Goal: Task Accomplishment & Management: Manage account settings

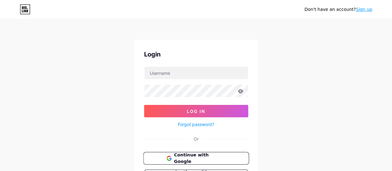
click at [184, 157] on span "Continue with Google" at bounding box center [200, 158] width 52 height 13
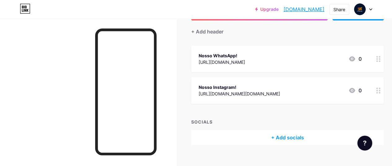
scroll to position [62, 0]
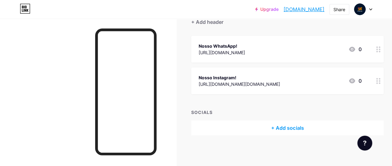
click at [289, 52] on div "Nosso WhatsApp! https://wa.me/5512988737452 0" at bounding box center [280, 49] width 163 height 14
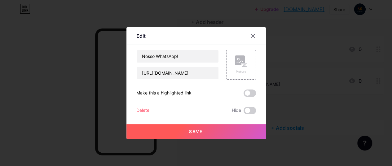
scroll to position [57, 0]
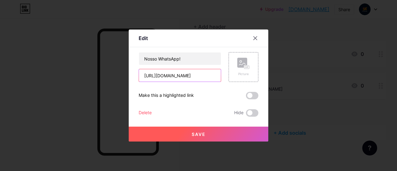
click at [211, 74] on input "https://wa.me/5512988737452" at bounding box center [180, 75] width 82 height 12
drag, startPoint x: 211, startPoint y: 74, endPoint x: 183, endPoint y: 73, distance: 28.9
click at [183, 73] on input "https://wa.me/5512988737452" at bounding box center [180, 75] width 82 height 12
type input "https://wa.me/5512997462269"
click at [195, 135] on span "Save" at bounding box center [199, 133] width 14 height 5
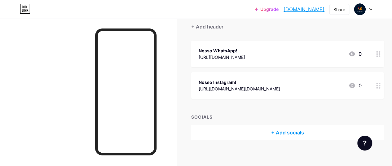
click at [236, 80] on div "Nosso Instagram!" at bounding box center [240, 82] width 82 height 7
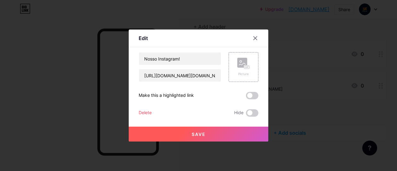
click at [143, 114] on div "Delete" at bounding box center [145, 112] width 13 height 7
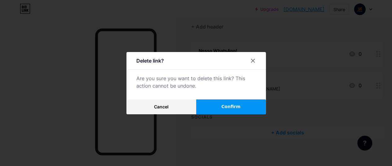
click at [223, 112] on button "Confirm" at bounding box center [231, 106] width 70 height 15
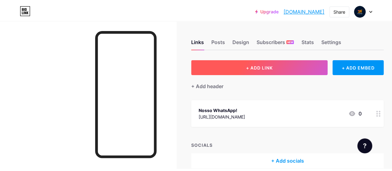
scroll to position [0, 0]
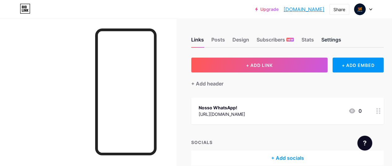
click at [336, 39] on div "Settings" at bounding box center [331, 41] width 20 height 11
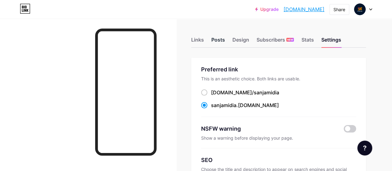
click at [219, 39] on div "Posts" at bounding box center [218, 41] width 14 height 11
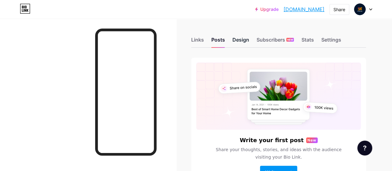
click at [241, 38] on div "Design" at bounding box center [240, 41] width 17 height 11
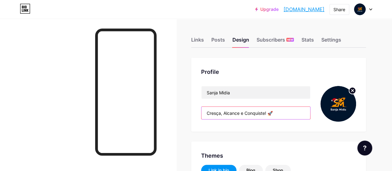
drag, startPoint x: 280, startPoint y: 112, endPoint x: 205, endPoint y: 110, distance: 76.0
click at [205, 110] on input "Cresça, Alcance e Conquiste! 🚀" at bounding box center [255, 113] width 109 height 12
type input "#000000"
type input "#f99300"
paste input "uidamos do seu mkt para você cuidar do seu negócio!"
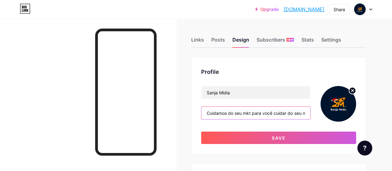
scroll to position [0, 17]
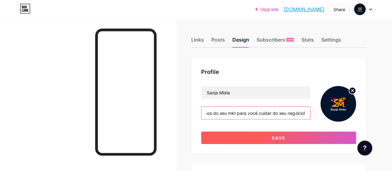
type input "Cuidamos do seu mkt para você cuidar do seu negócio!"
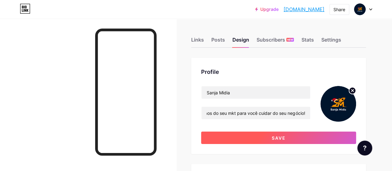
click at [260, 140] on button "Save" at bounding box center [278, 137] width 155 height 12
type input "#000000"
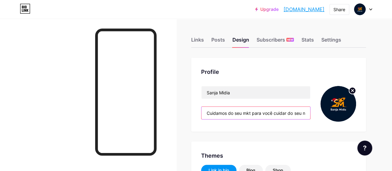
click at [253, 113] on input "Cuidamos do seu mkt para você cuidar do seu negócio!" at bounding box center [255, 113] width 109 height 12
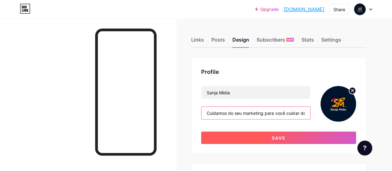
type input "Cuidamos do seu marketing para você cuidar do seu negócio!"
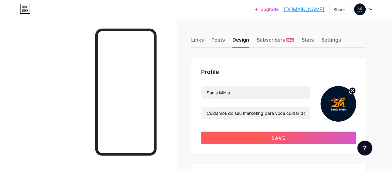
click at [277, 139] on span "Save" at bounding box center [279, 137] width 14 height 5
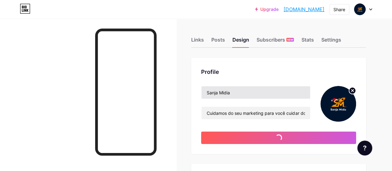
type input "#000000"
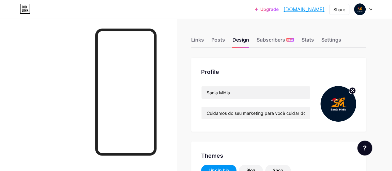
click at [350, 92] on circle at bounding box center [352, 90] width 7 height 7
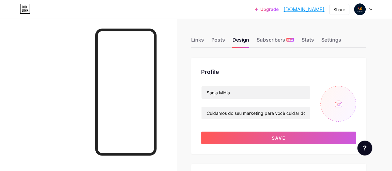
click at [342, 102] on input "file" at bounding box center [338, 104] width 36 height 36
type input "C:\fakepath\8.jpg"
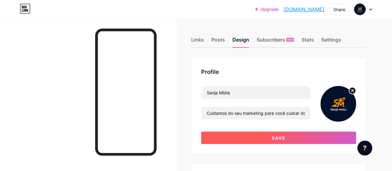
click at [278, 136] on span "Save" at bounding box center [279, 137] width 14 height 5
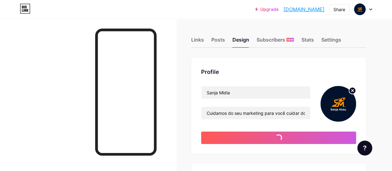
type input "#000000"
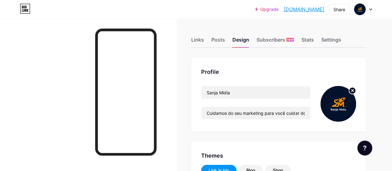
click at [352, 92] on circle at bounding box center [352, 90] width 7 height 7
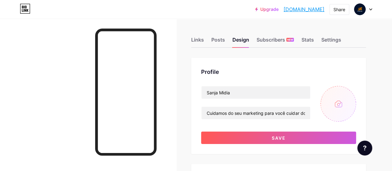
click at [340, 104] on input "file" at bounding box center [338, 104] width 36 height 36
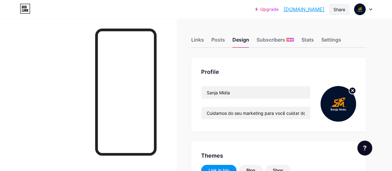
type input "#000000"
type input "#f99300"
click at [327, 17] on div "Upgrade sanjamidia.bio.... sanjamidia.bio.link Share Switch accounts Sanja Midi…" at bounding box center [196, 9] width 392 height 19
click at [334, 10] on div "Share" at bounding box center [339, 9] width 12 height 7
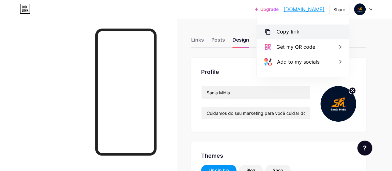
click at [294, 31] on div "Copy link" at bounding box center [287, 31] width 23 height 7
